Goal: Task Accomplishment & Management: Manage account settings

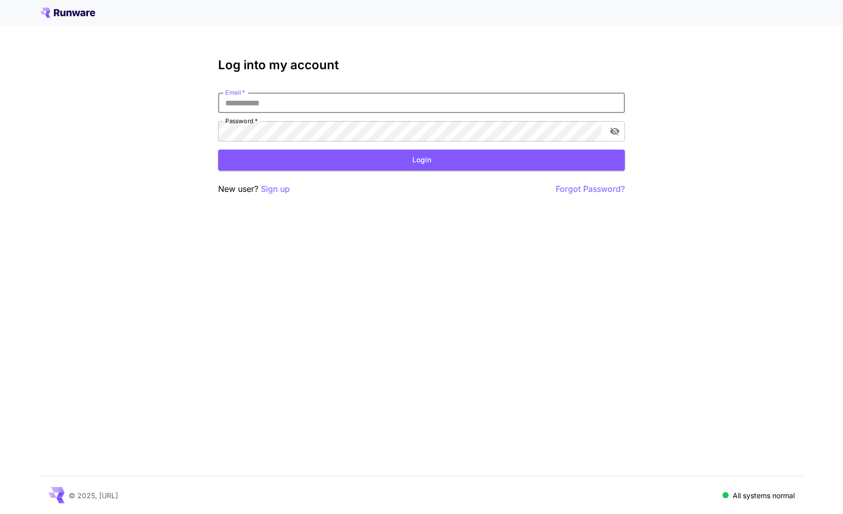
type input "**********"
click at [422, 160] on button "Login" at bounding box center [421, 160] width 407 height 21
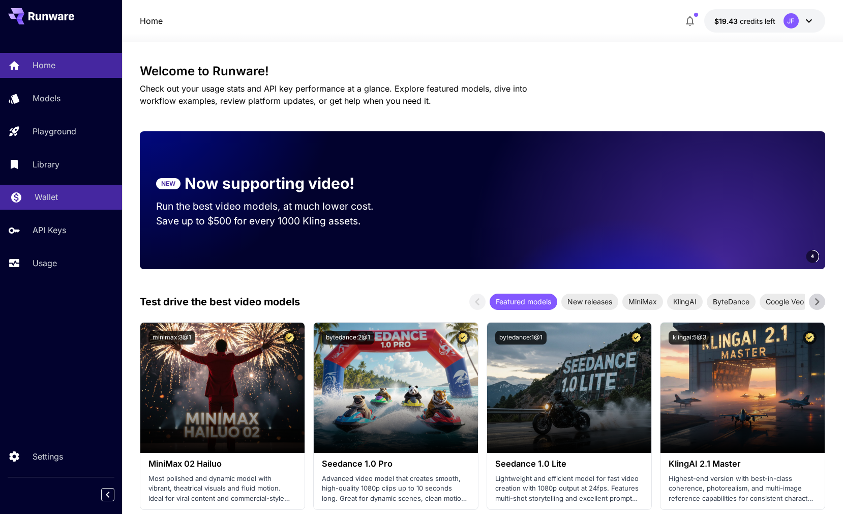
click at [56, 197] on p "Wallet" at bounding box center [46, 197] width 23 height 12
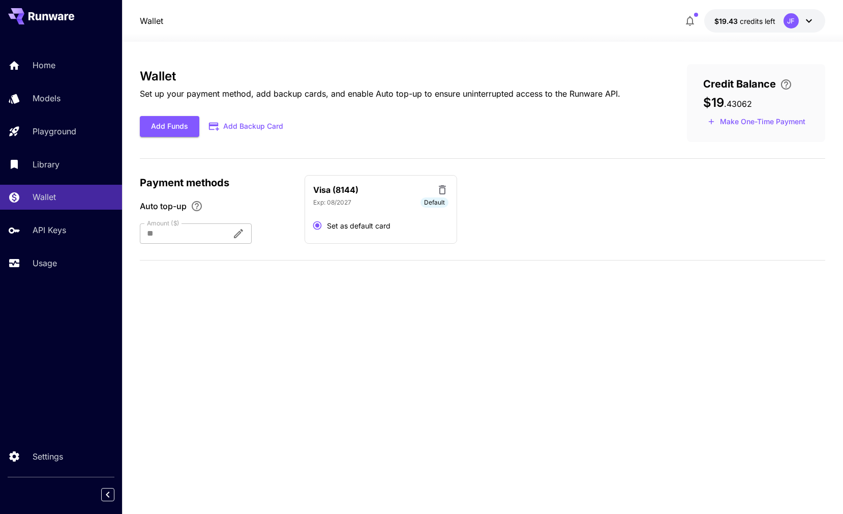
click at [436, 191] on div "Visa (8144)" at bounding box center [380, 190] width 135 height 13
click at [439, 186] on icon at bounding box center [442, 190] width 12 height 12
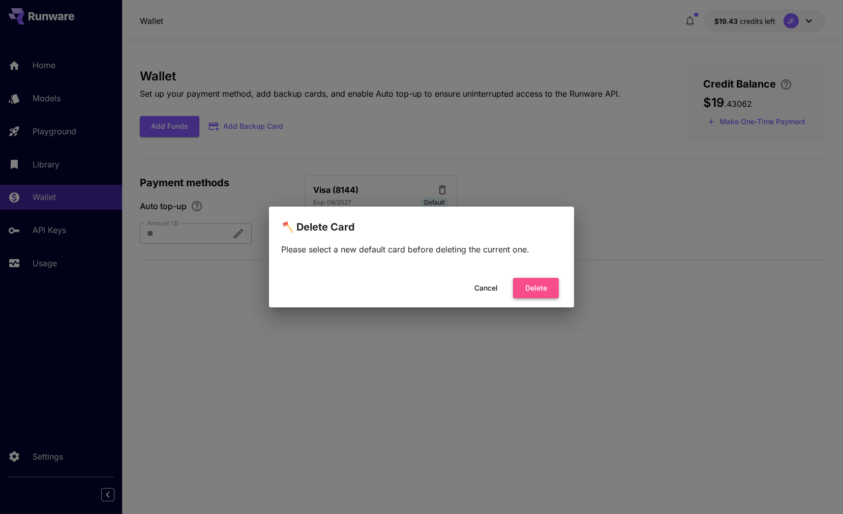
click at [537, 292] on button "Delete" at bounding box center [536, 288] width 46 height 21
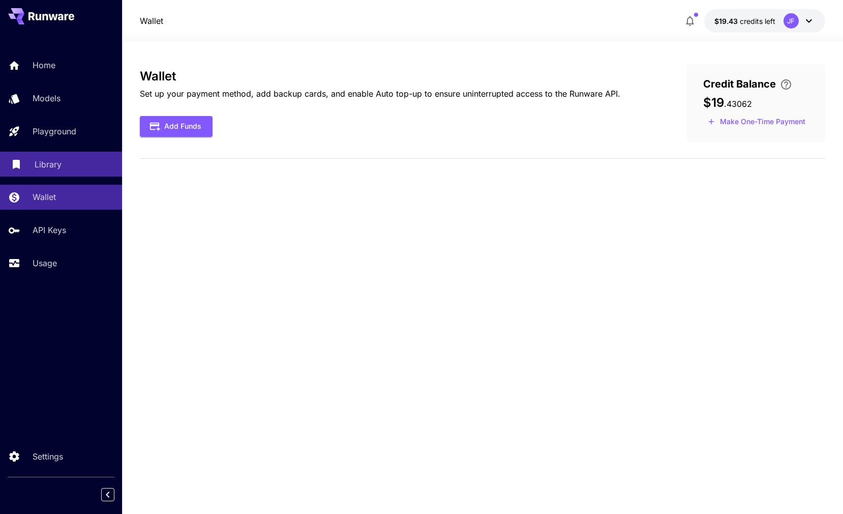
click at [61, 162] on p "Library" at bounding box center [48, 164] width 27 height 12
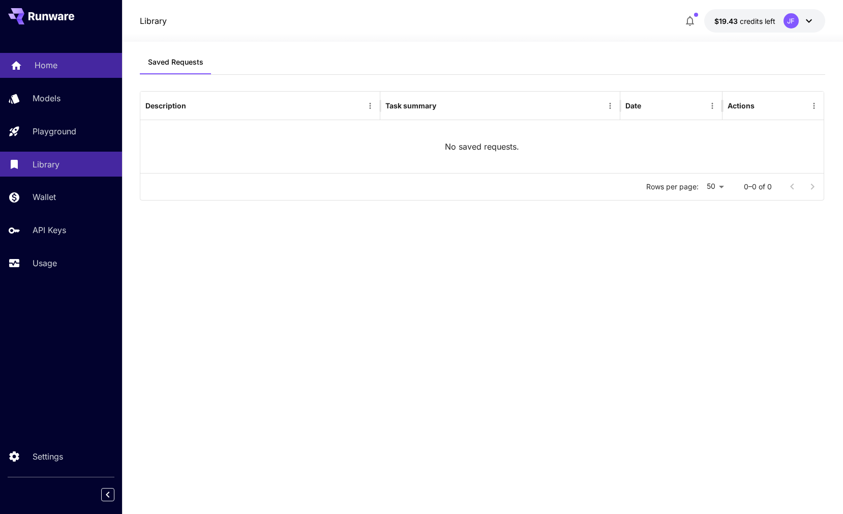
click at [56, 66] on p "Home" at bounding box center [46, 65] width 23 height 12
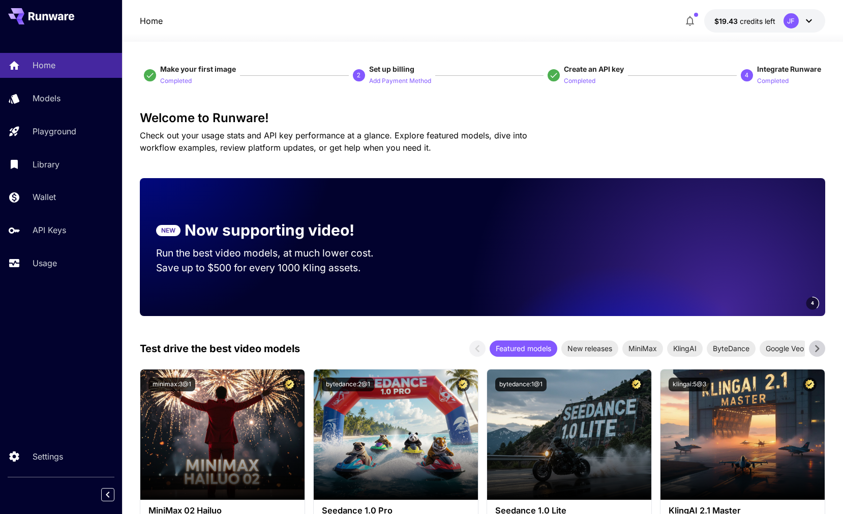
click at [794, 17] on div "JF" at bounding box center [791, 20] width 15 height 15
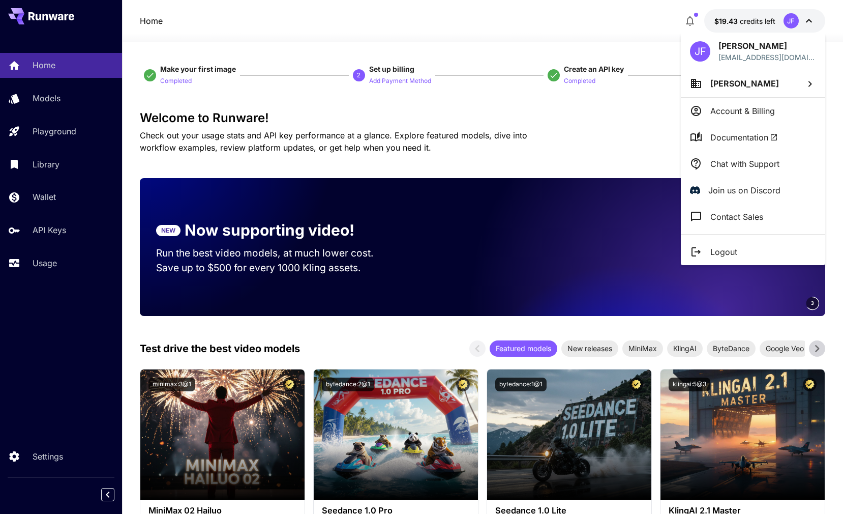
click at [762, 106] on p "Account & Billing" at bounding box center [743, 111] width 65 height 12
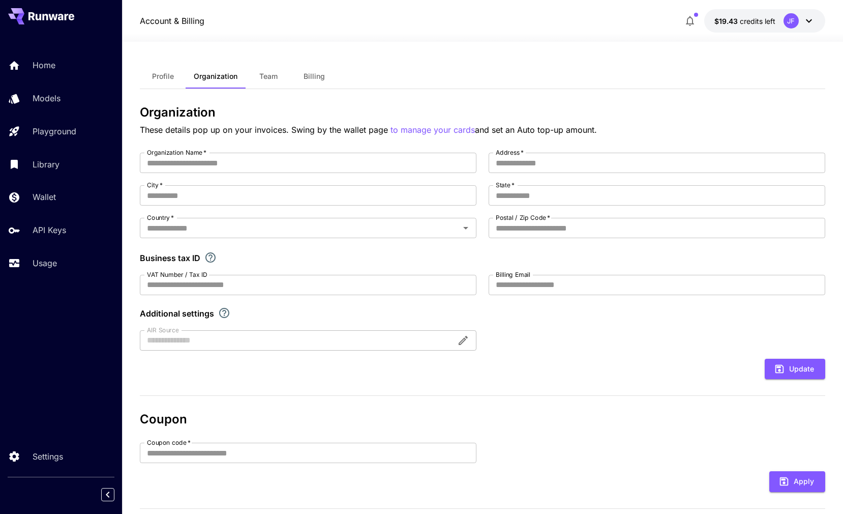
type input "**********"
type input "**"
type input "****"
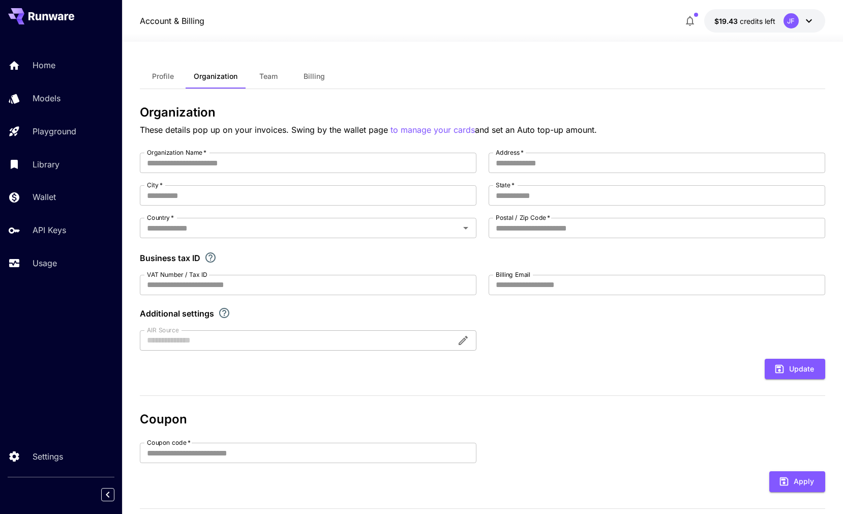
type input "**********"
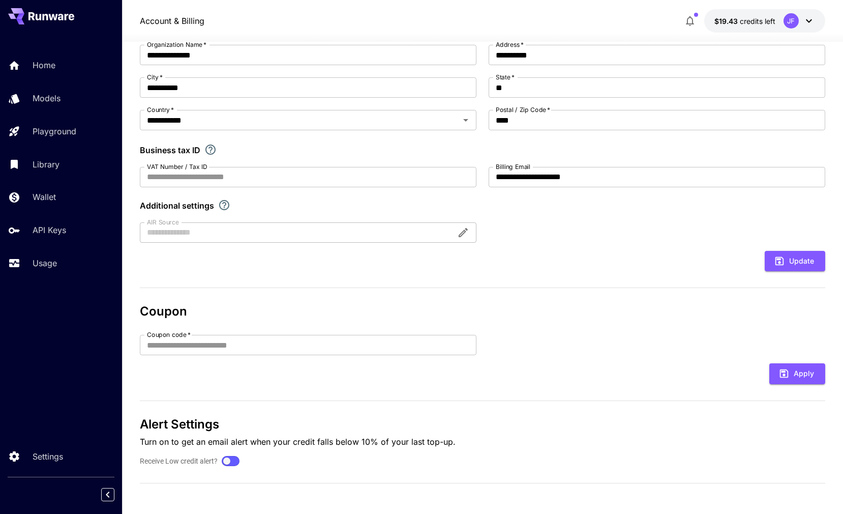
scroll to position [107, 0]
click at [236, 459] on div at bounding box center [230, 461] width 15 height 7
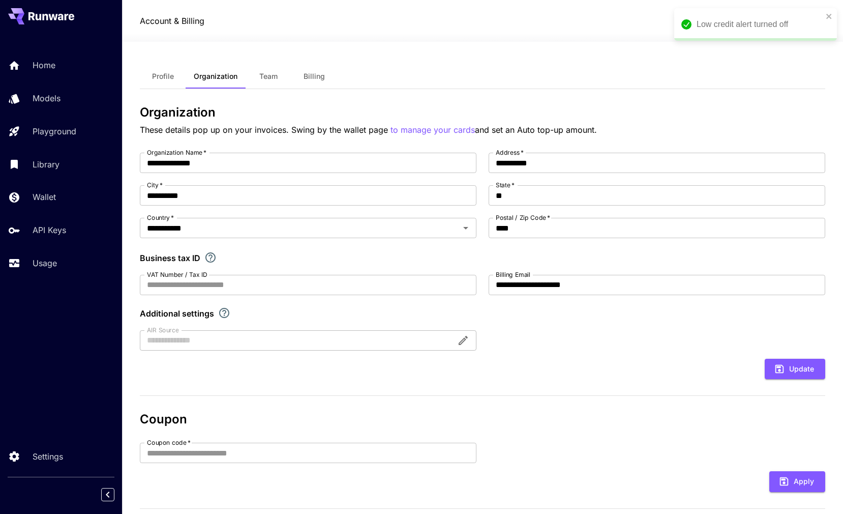
scroll to position [0, 0]
click at [314, 72] on span "Billing" at bounding box center [314, 76] width 21 height 9
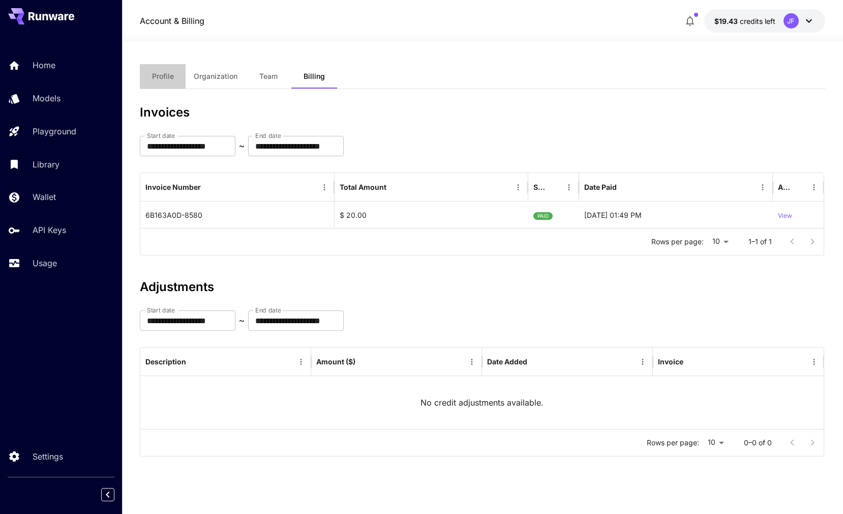
click at [167, 69] on button "Profile" at bounding box center [163, 76] width 46 height 24
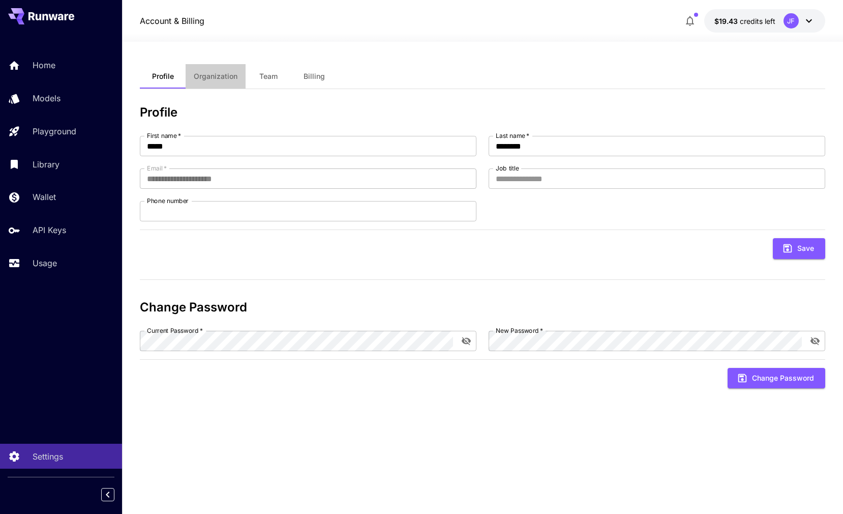
click at [223, 72] on span "Organization" at bounding box center [216, 76] width 44 height 9
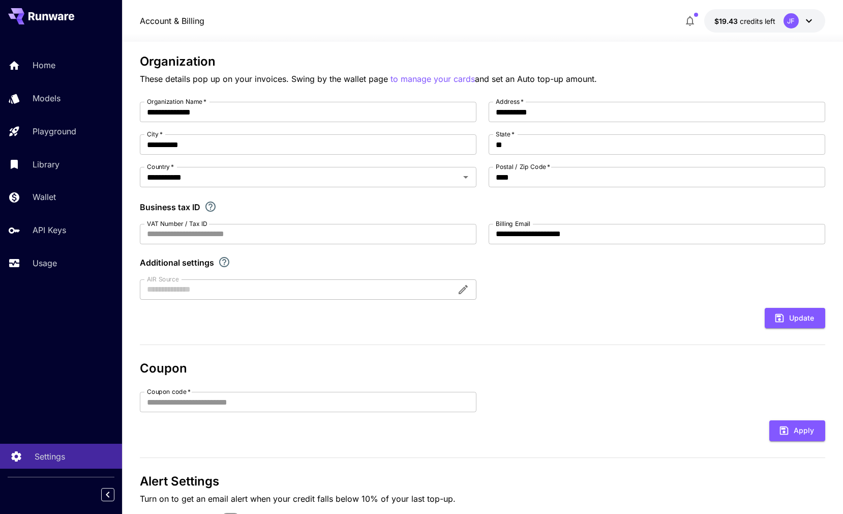
scroll to position [57, 0]
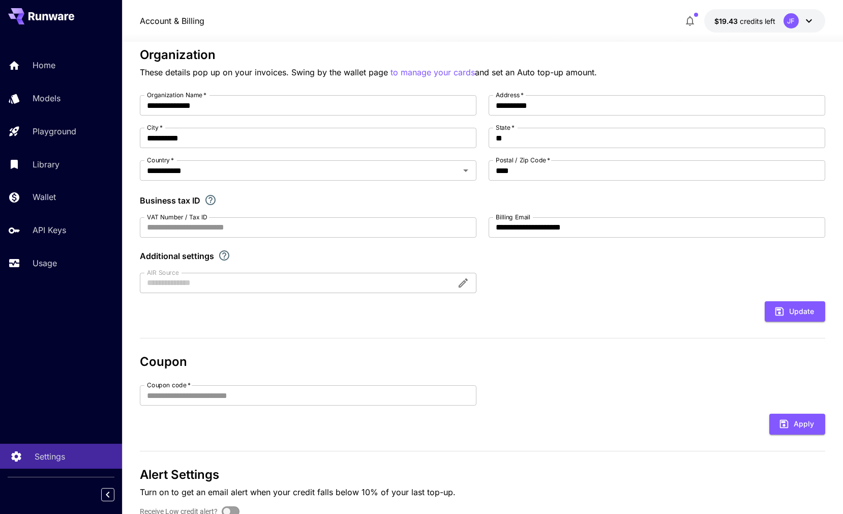
click at [66, 456] on div "Settings" at bounding box center [74, 456] width 79 height 12
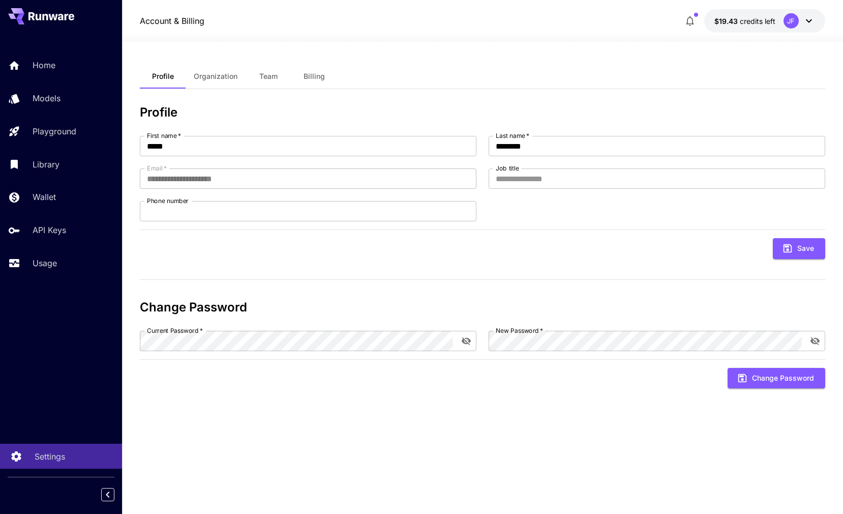
click at [63, 456] on p "Settings" at bounding box center [50, 456] width 31 height 12
click at [218, 74] on span "Organization" at bounding box center [216, 76] width 44 height 9
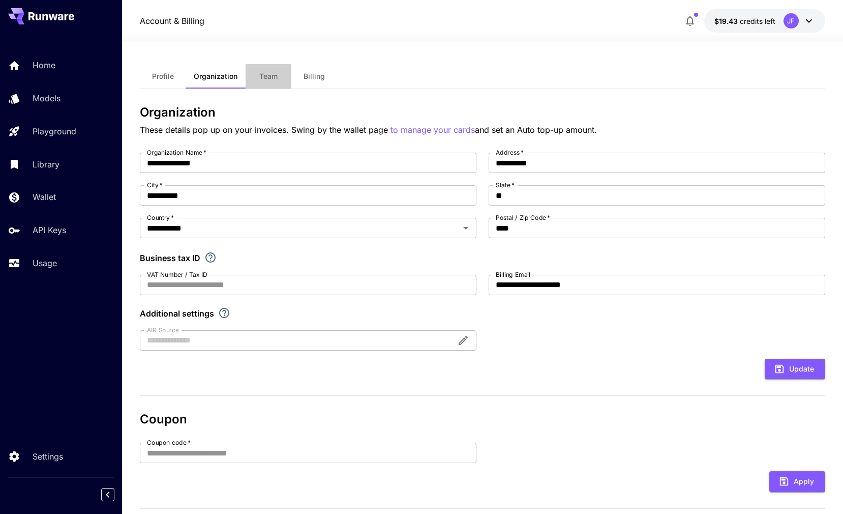
click at [277, 69] on button "Team" at bounding box center [269, 76] width 46 height 24
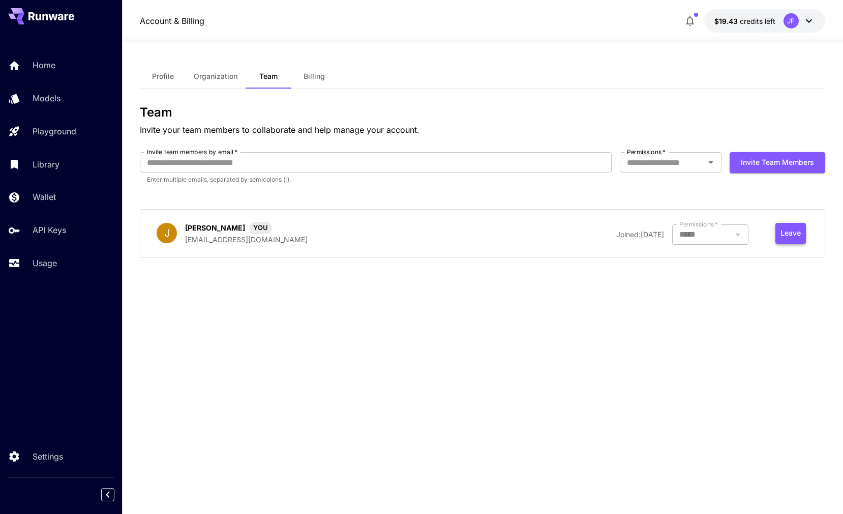
click at [785, 230] on button "Leave" at bounding box center [791, 233] width 31 height 21
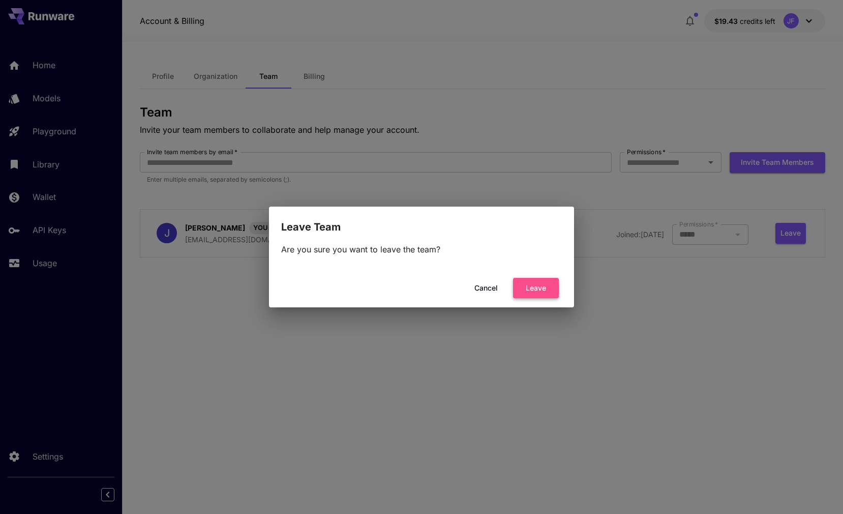
click at [541, 290] on button "Leave" at bounding box center [536, 288] width 46 height 21
click at [502, 357] on div "Leave Team Are you sure you want to leave the team? Cancel Leave" at bounding box center [421, 257] width 843 height 514
click at [488, 285] on button "Cancel" at bounding box center [486, 288] width 46 height 21
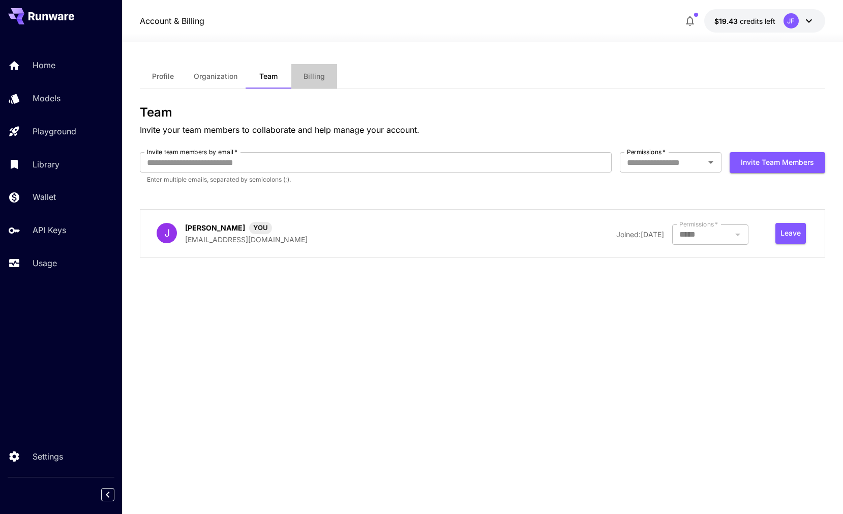
click at [316, 73] on span "Billing" at bounding box center [314, 76] width 21 height 9
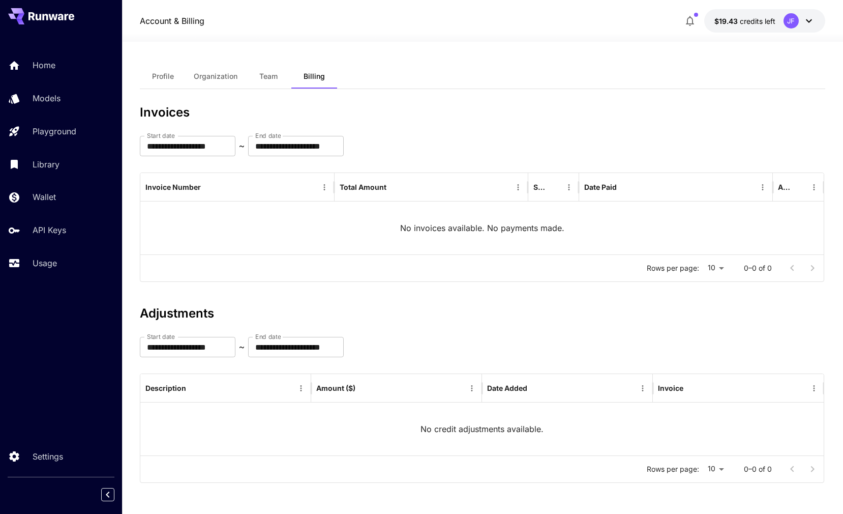
click at [794, 18] on div "JF" at bounding box center [791, 20] width 15 height 15
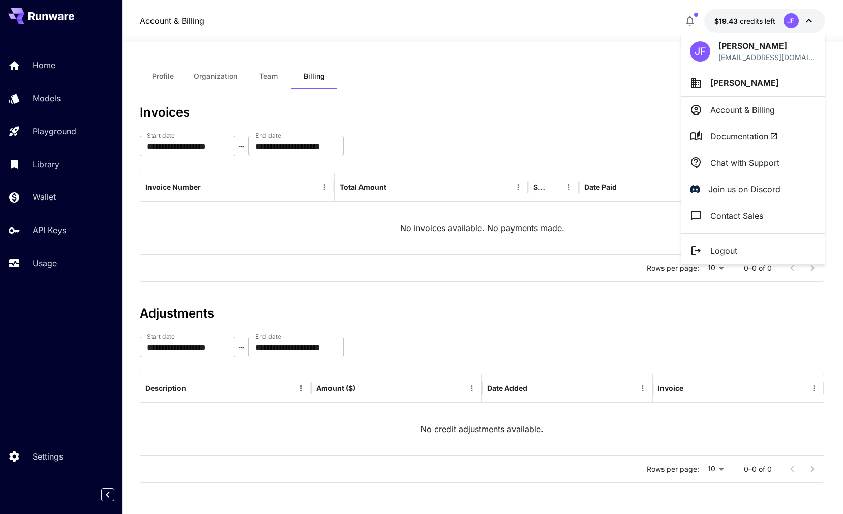
click at [636, 95] on div at bounding box center [421, 257] width 843 height 514
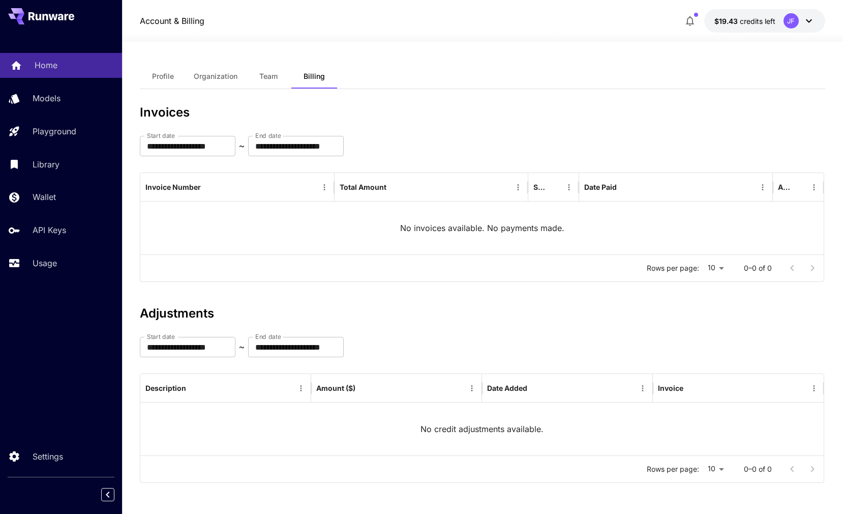
click at [46, 66] on p "Home" at bounding box center [46, 65] width 23 height 12
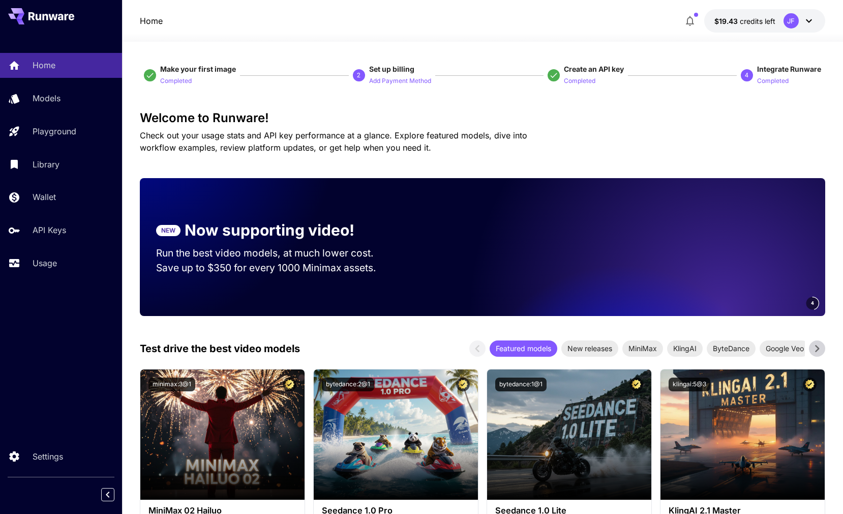
click at [808, 14] on div "JF" at bounding box center [800, 20] width 32 height 15
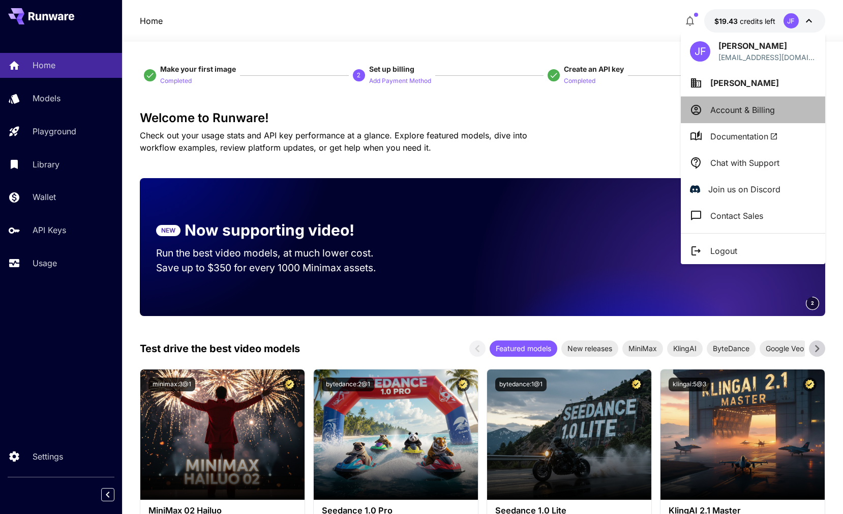
click at [734, 105] on p "Account & Billing" at bounding box center [743, 110] width 65 height 12
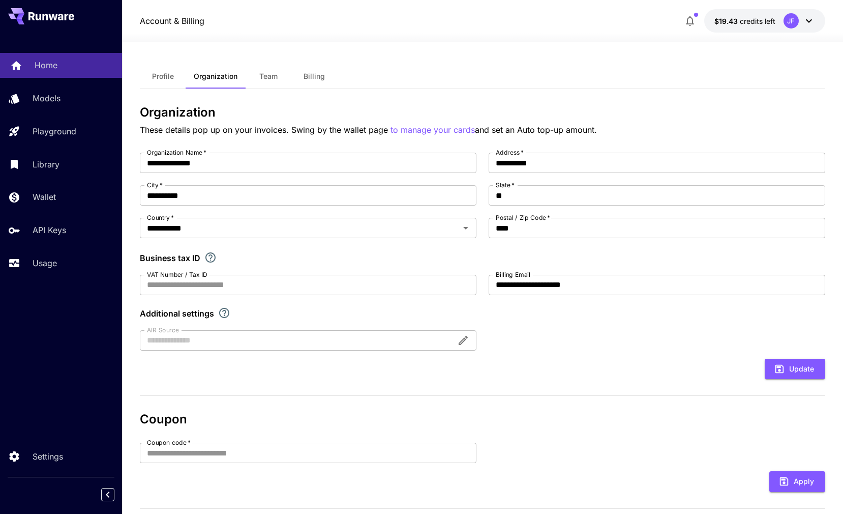
click at [45, 64] on p "Home" at bounding box center [46, 65] width 23 height 12
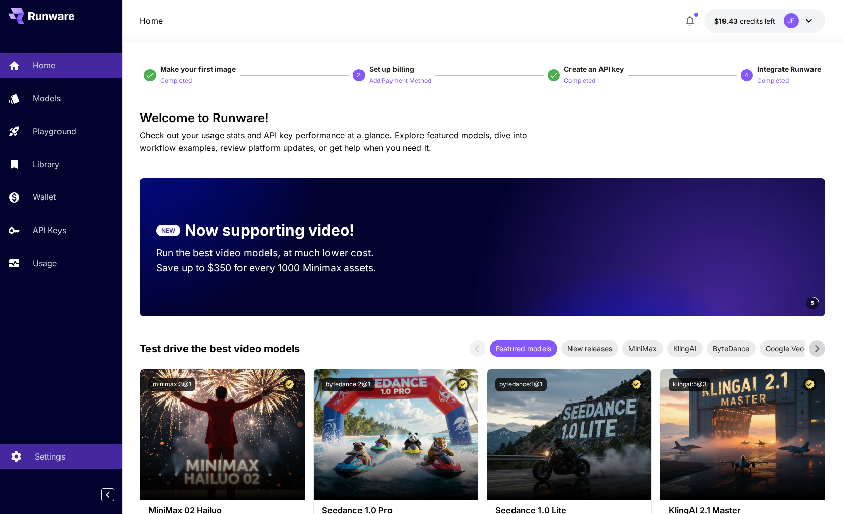
click at [18, 452] on icon at bounding box center [16, 453] width 12 height 12
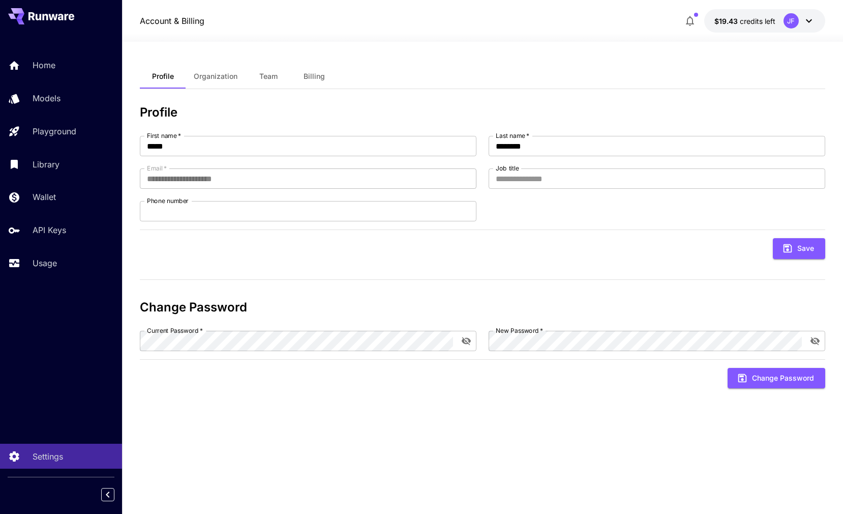
click at [793, 17] on div "JF" at bounding box center [791, 20] width 15 height 15
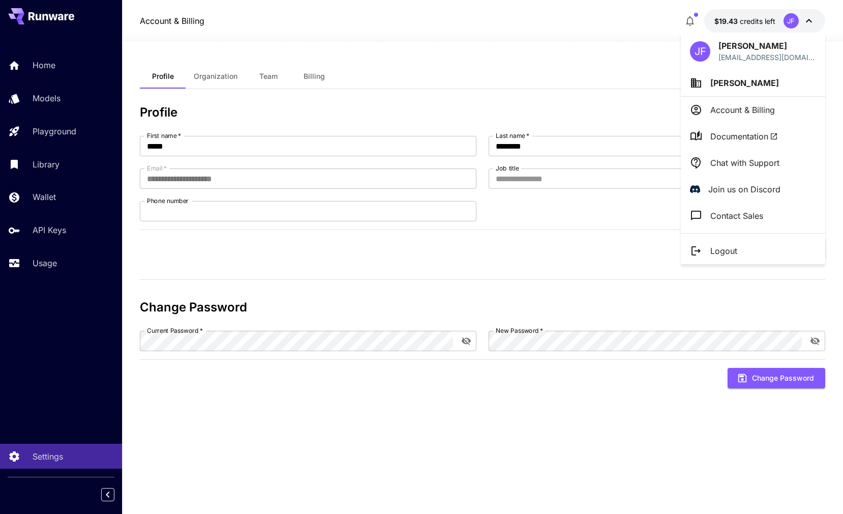
click at [608, 273] on div at bounding box center [421, 257] width 843 height 514
